Goal: Task Accomplishment & Management: Use online tool/utility

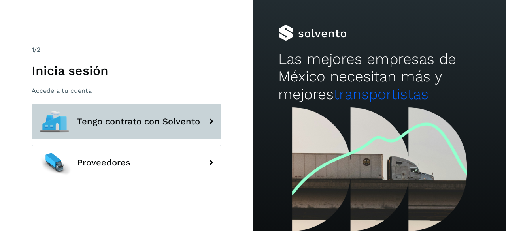
click at [127, 133] on button "Tengo contrato con Solvento" at bounding box center [127, 122] width 190 height 36
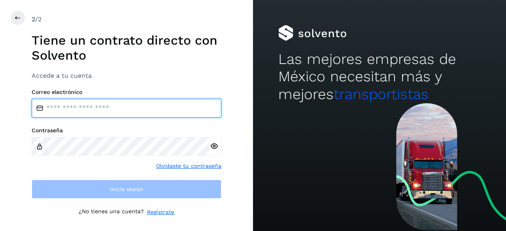
type input "**********"
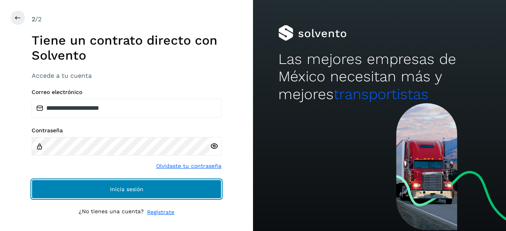
click at [141, 188] on span "Inicia sesión" at bounding box center [127, 190] width 34 height 6
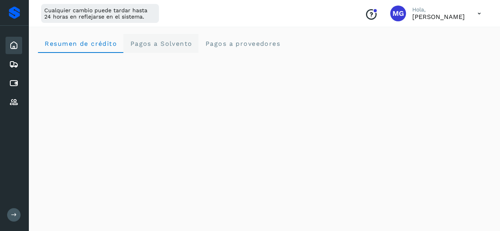
click at [133, 45] on span "Pagos a Solvento" at bounding box center [161, 44] width 62 height 8
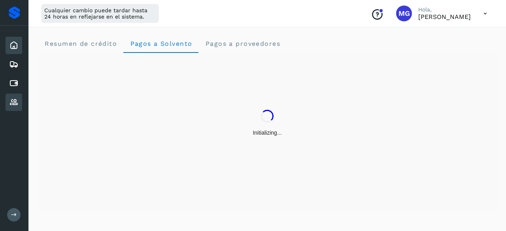
click at [16, 105] on icon at bounding box center [13, 102] width 9 height 9
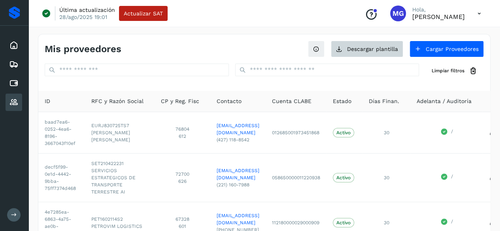
scroll to position [17, 0]
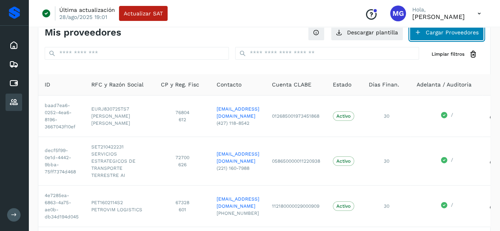
click at [430, 36] on button "Cargar Proveedores" at bounding box center [447, 32] width 74 height 17
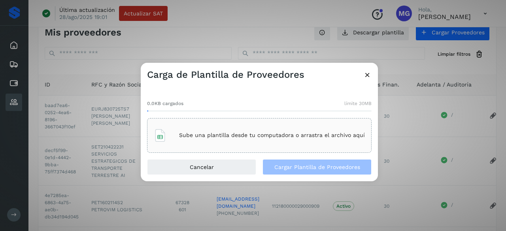
click at [364, 72] on icon at bounding box center [368, 75] width 8 height 8
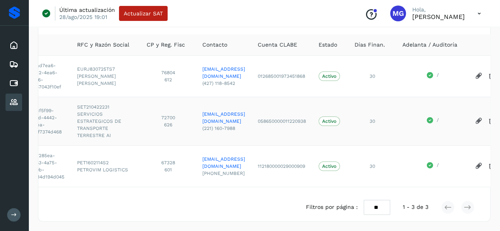
scroll to position [0, 0]
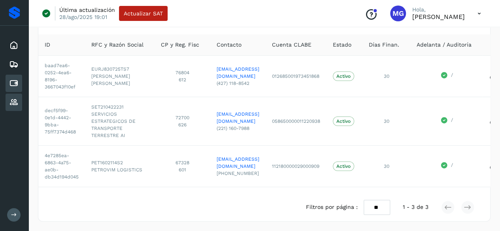
click at [13, 83] on icon at bounding box center [13, 83] width 9 height 9
click at [9, 84] on icon at bounding box center [13, 83] width 9 height 9
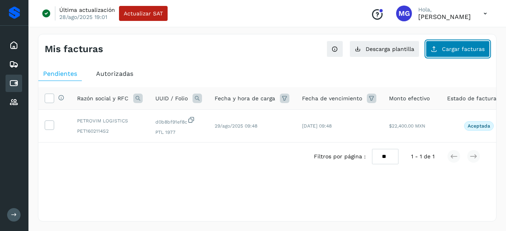
click at [453, 56] on button "Cargar facturas" at bounding box center [458, 49] width 64 height 17
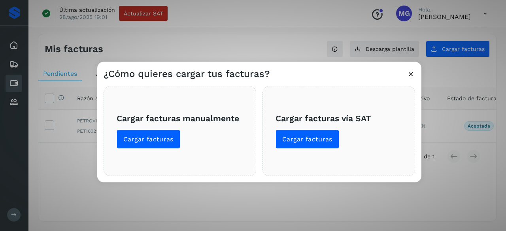
click at [413, 76] on icon at bounding box center [411, 74] width 8 height 8
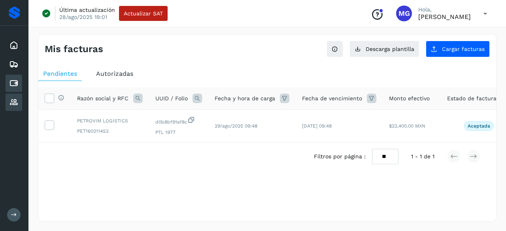
click at [12, 95] on div "Proveedores" at bounding box center [14, 102] width 17 height 17
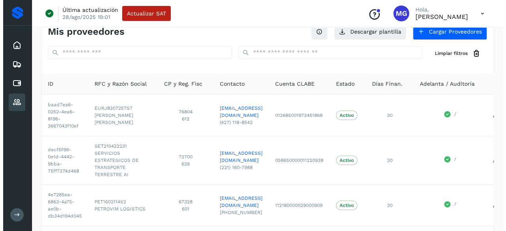
scroll to position [16, 0]
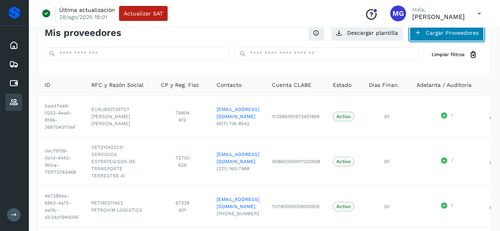
click at [439, 33] on button "Cargar Proveedores" at bounding box center [447, 33] width 74 height 17
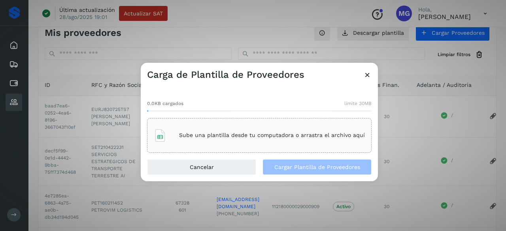
click at [254, 134] on p "Sube una plantilla desde tu computadora o arrastra el archivo aquí" at bounding box center [272, 135] width 186 height 7
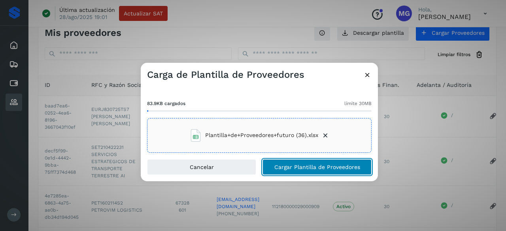
click at [281, 163] on button "Cargar Plantilla de Proveedores" at bounding box center [317, 167] width 109 height 16
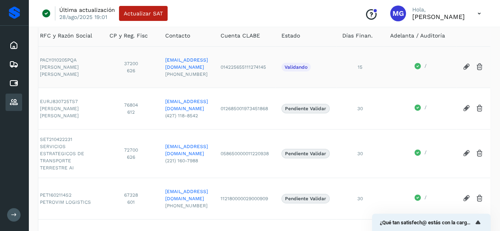
scroll to position [0, 108]
click at [273, 80] on td "014225655111274145" at bounding box center [244, 67] width 61 height 42
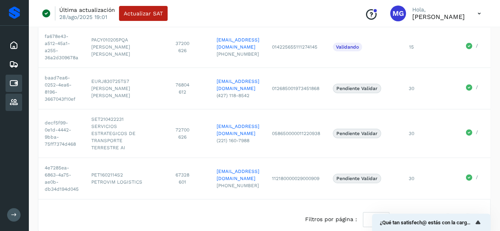
scroll to position [86, 0]
click at [11, 88] on div "Cuentas por pagar" at bounding box center [14, 83] width 17 height 17
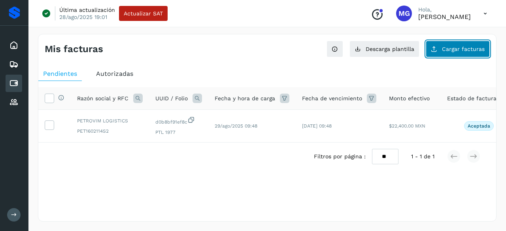
click at [441, 49] on button "Cargar facturas" at bounding box center [458, 49] width 64 height 17
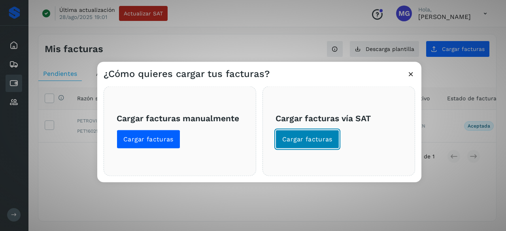
click at [279, 143] on button "Cargar facturas" at bounding box center [308, 139] width 64 height 19
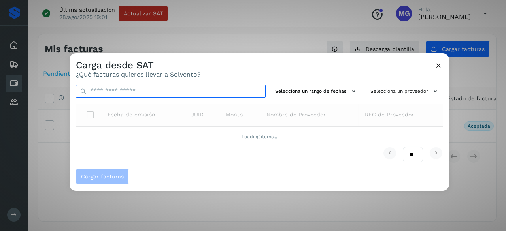
click at [152, 87] on input "text" at bounding box center [171, 91] width 190 height 13
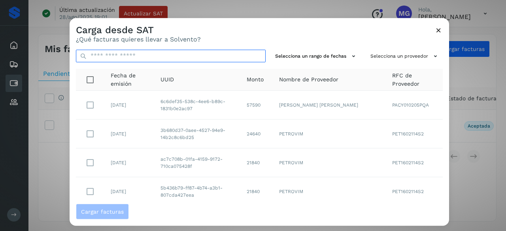
click at [122, 59] on input "text" at bounding box center [171, 55] width 190 height 13
paste input "**********"
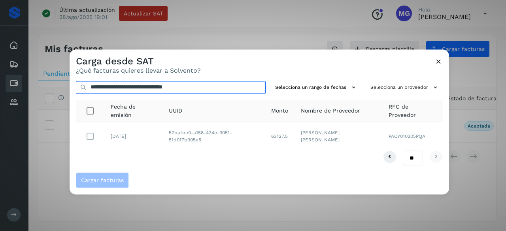
type input "**********"
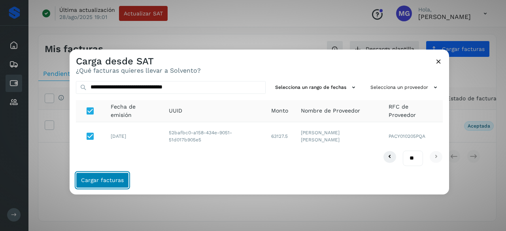
click at [119, 183] on span "Cargar facturas" at bounding box center [102, 181] width 43 height 6
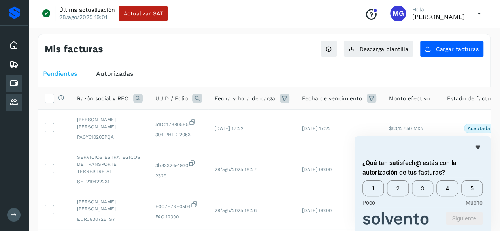
click at [16, 102] on icon at bounding box center [13, 102] width 9 height 9
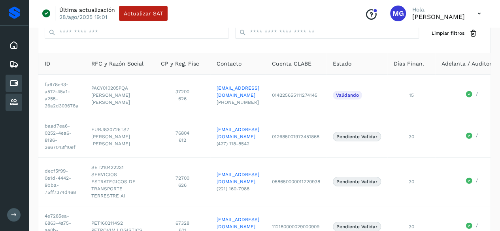
click at [14, 85] on icon at bounding box center [13, 83] width 9 height 9
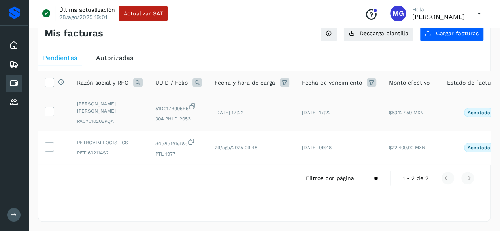
scroll to position [0, 64]
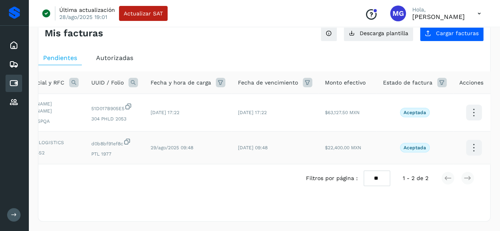
click at [468, 139] on icon at bounding box center [474, 148] width 19 height 19
click at [215, 195] on div at bounding box center [250, 115] width 500 height 231
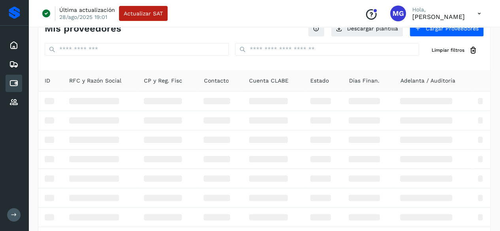
scroll to position [38, 0]
